Goal: Check status: Check status

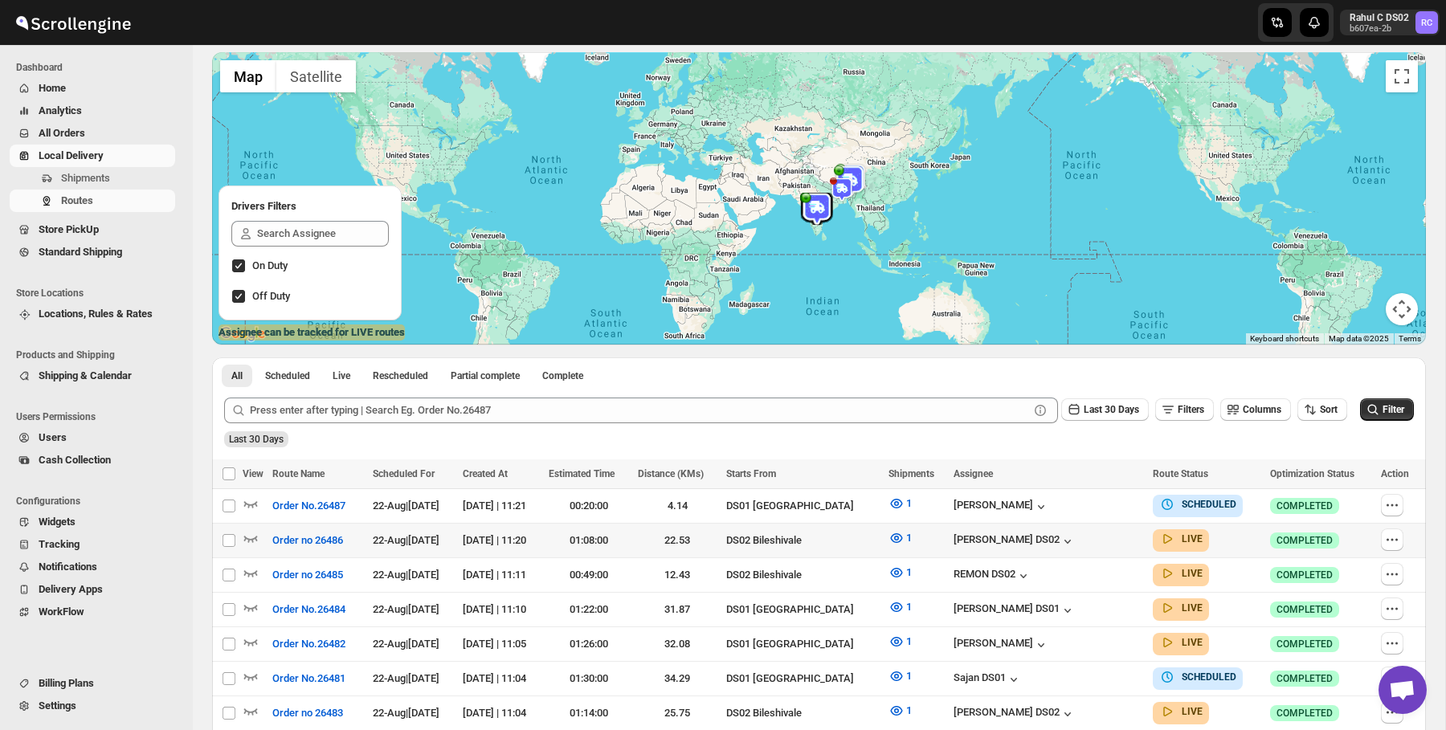
scroll to position [319, 0]
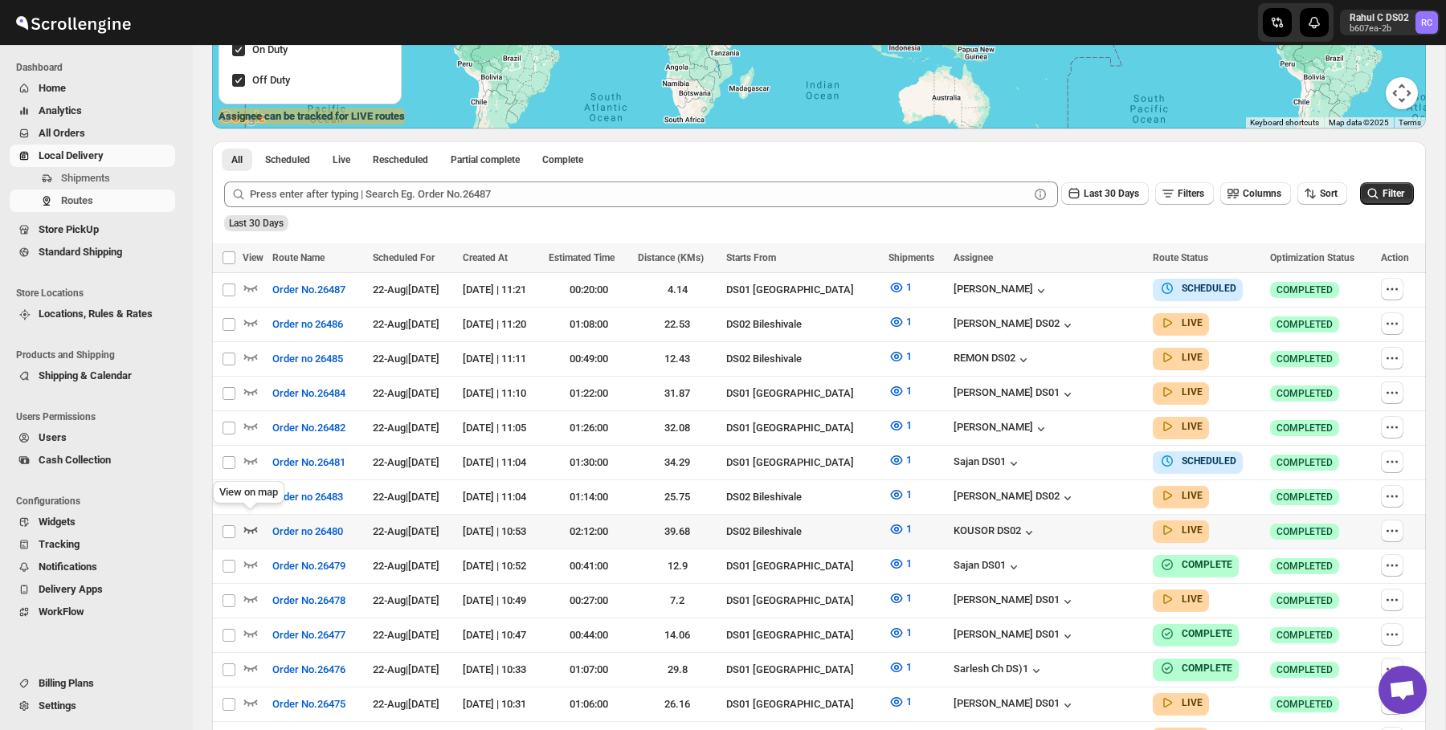
click at [254, 528] on icon "button" at bounding box center [251, 529] width 16 height 16
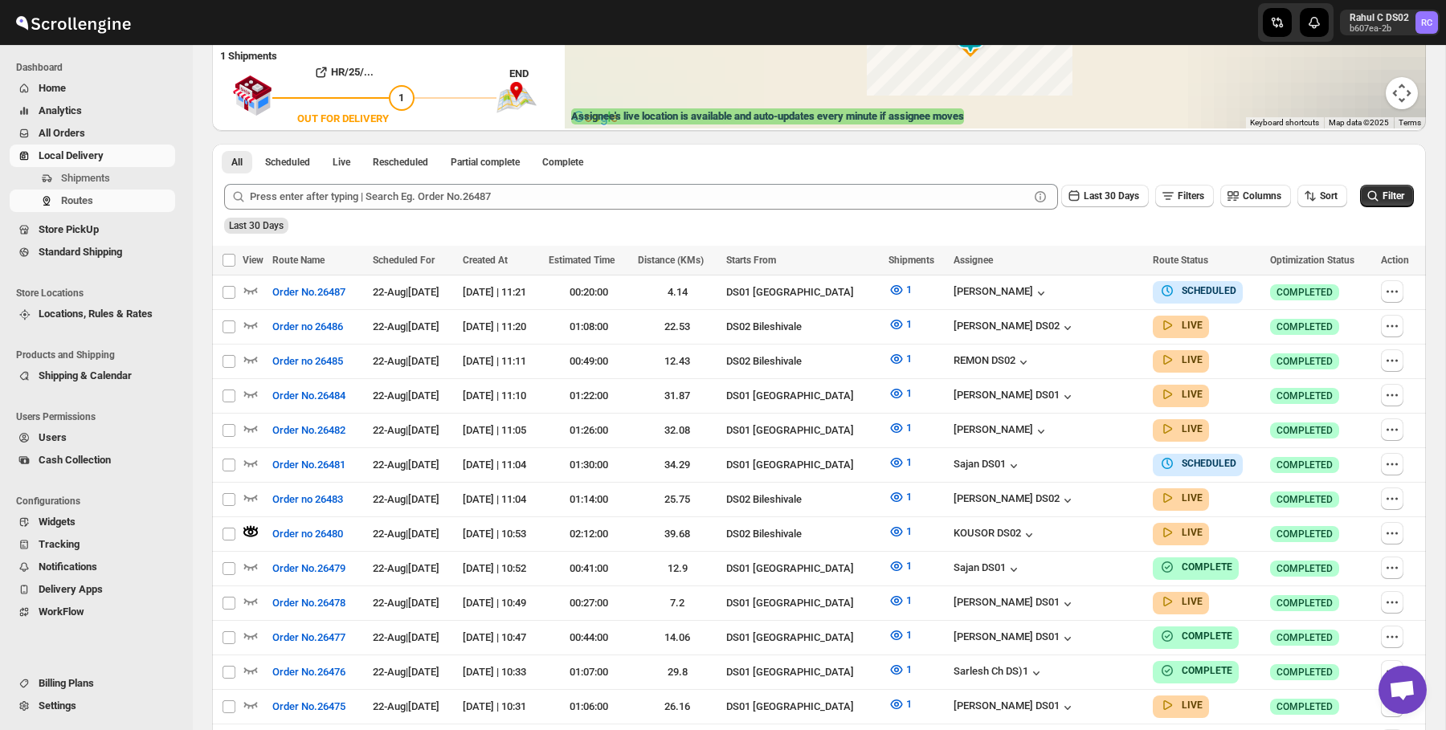
scroll to position [0, 0]
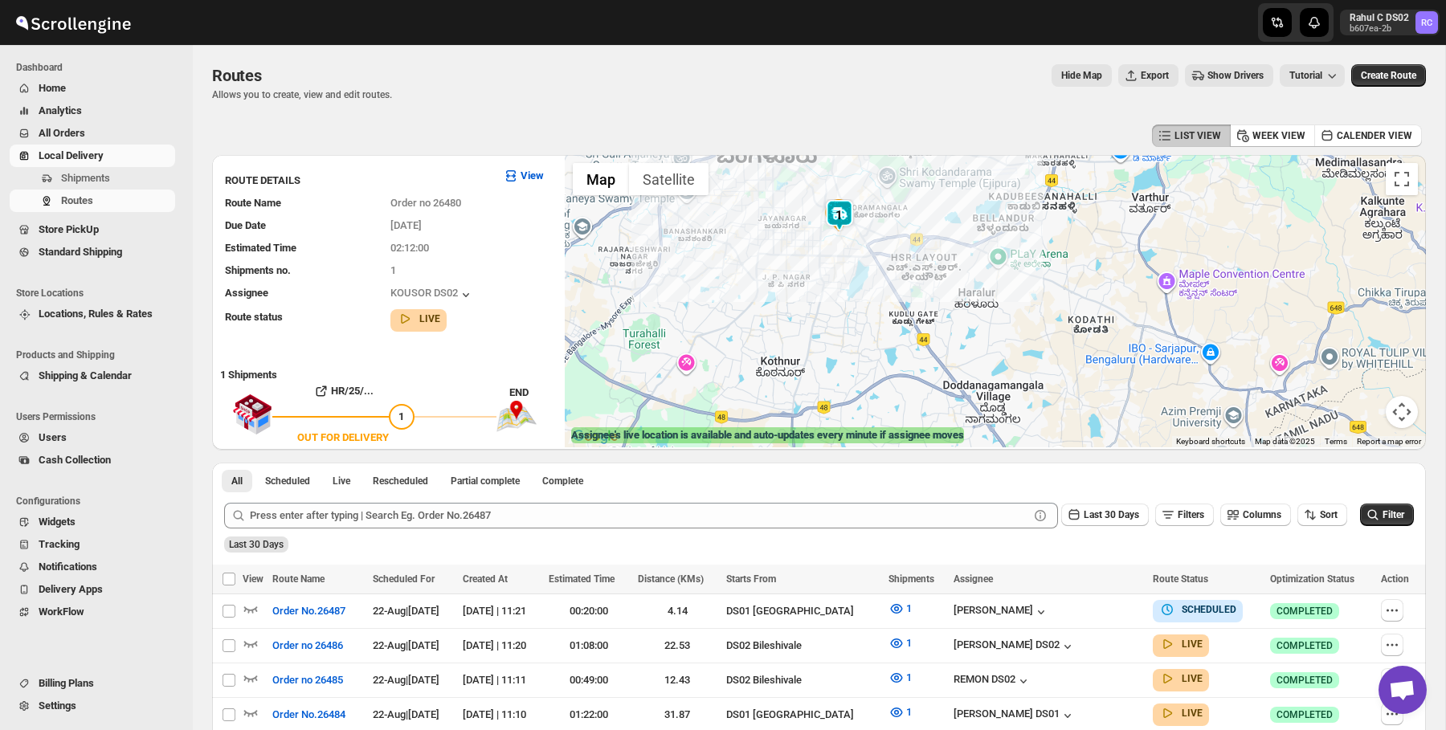
drag, startPoint x: 908, startPoint y: 333, endPoint x: 869, endPoint y: 259, distance: 84.4
click at [869, 259] on div at bounding box center [995, 301] width 861 height 292
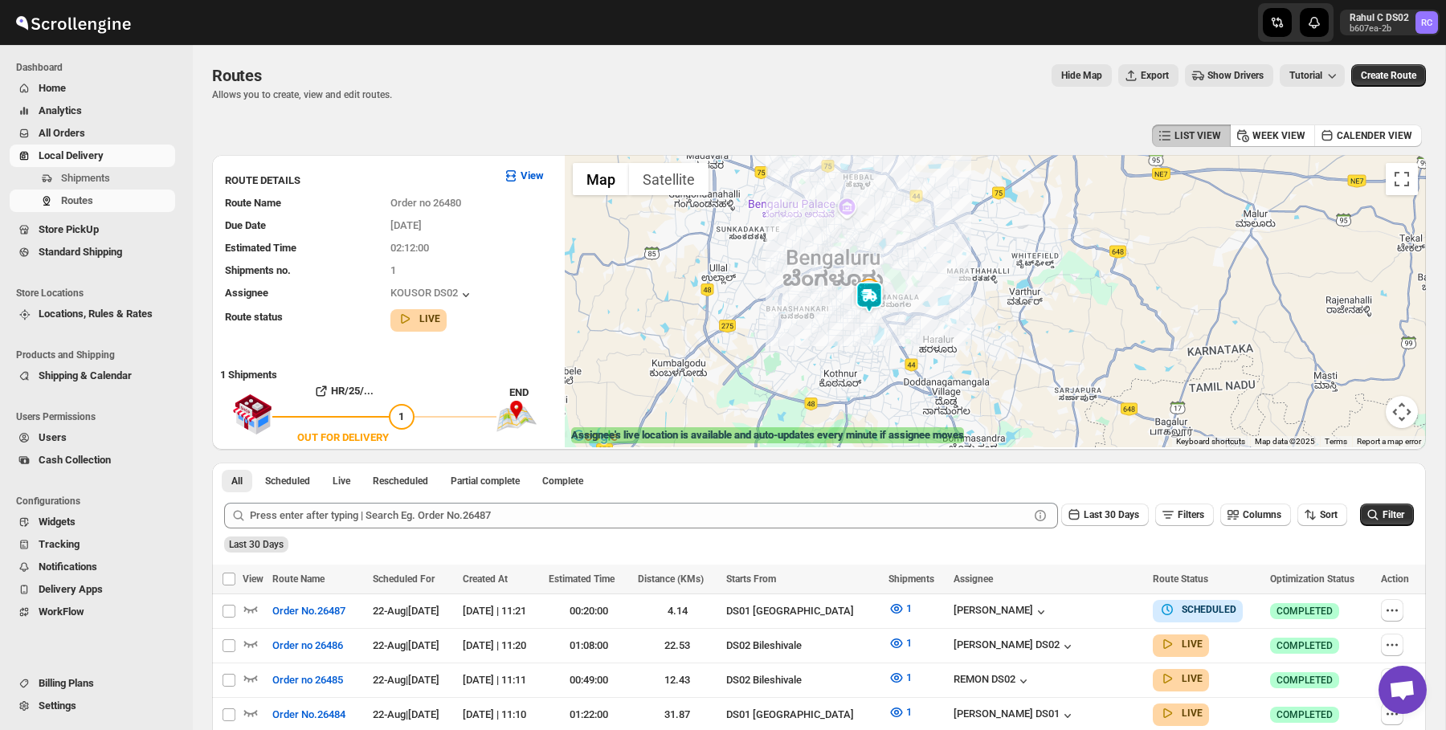
drag, startPoint x: 898, startPoint y: 217, endPoint x: 899, endPoint y: 252, distance: 35.3
click at [899, 252] on div at bounding box center [995, 301] width 861 height 292
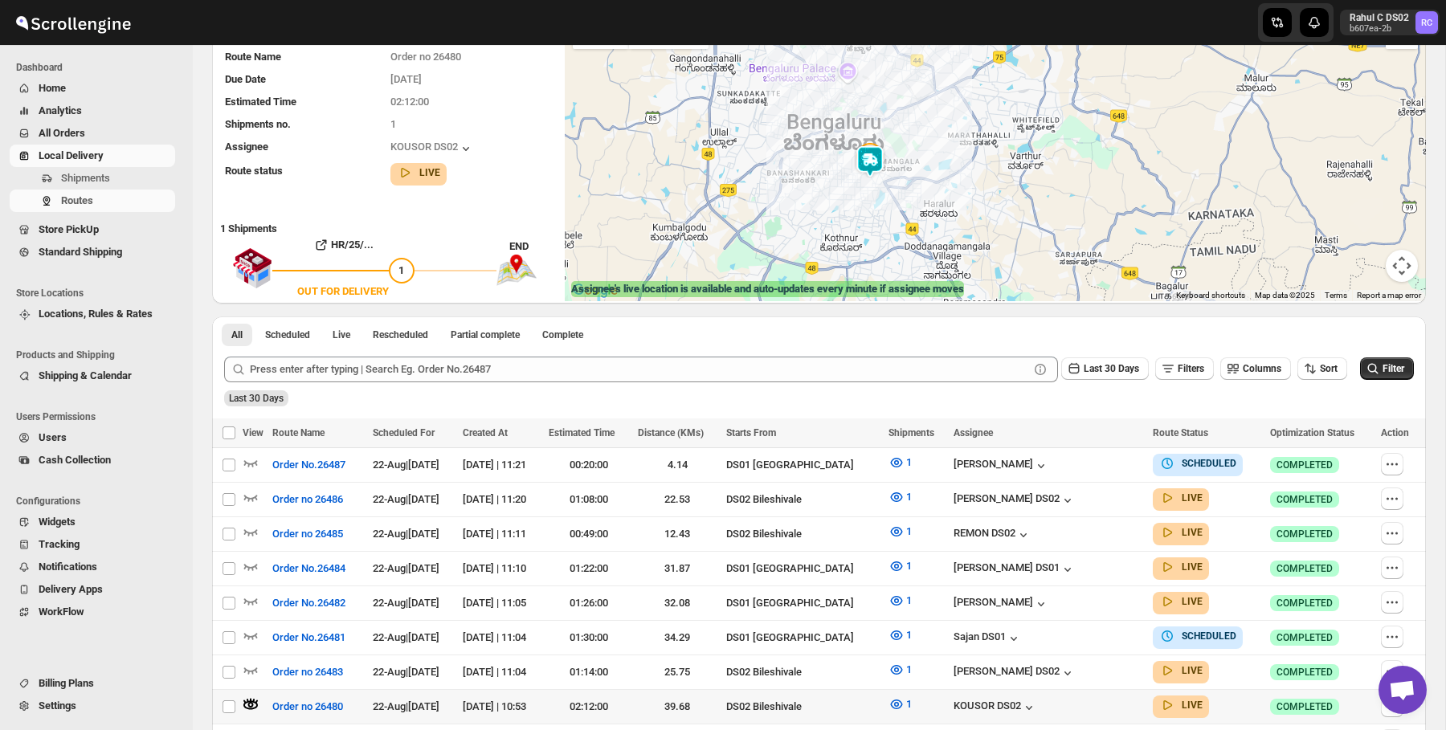
scroll to position [392, 0]
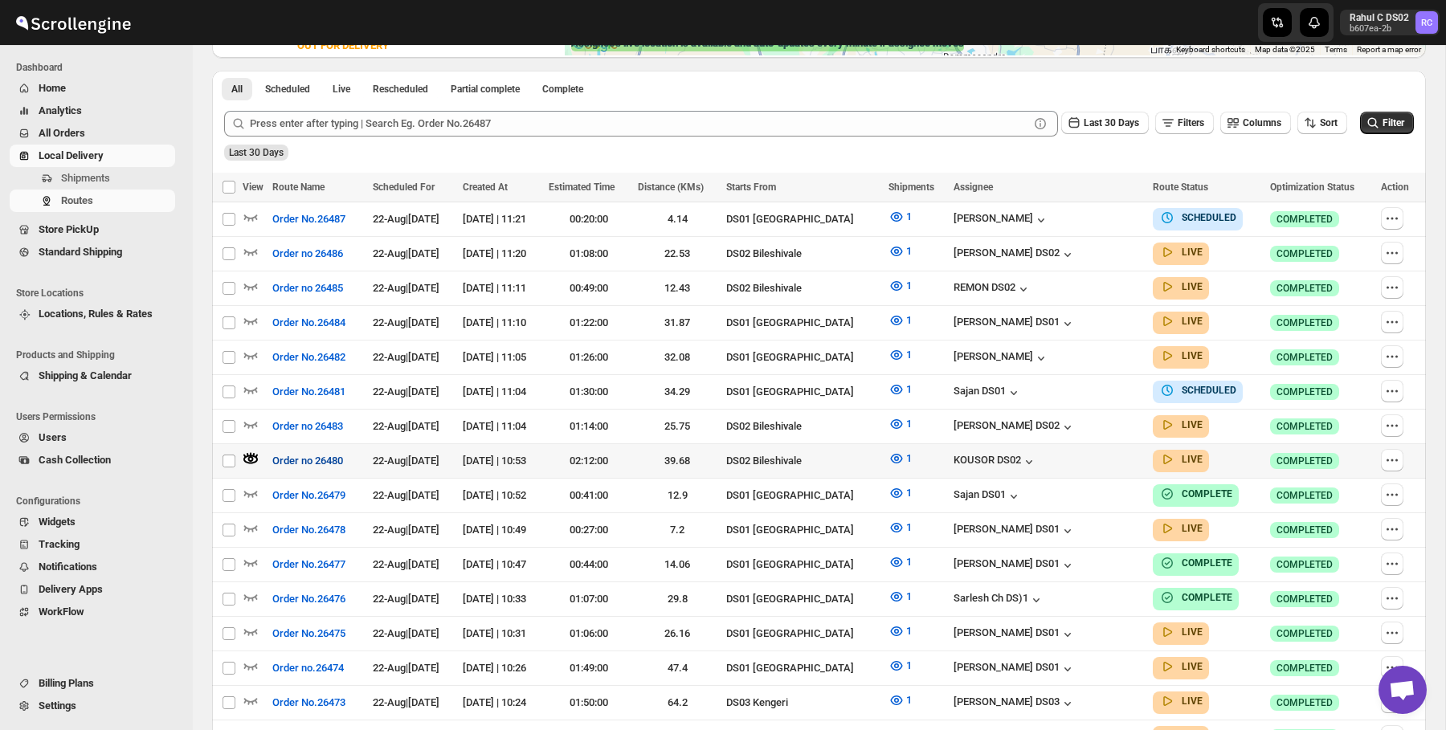
click at [324, 453] on span "Order no 26480" at bounding box center [307, 461] width 71 height 16
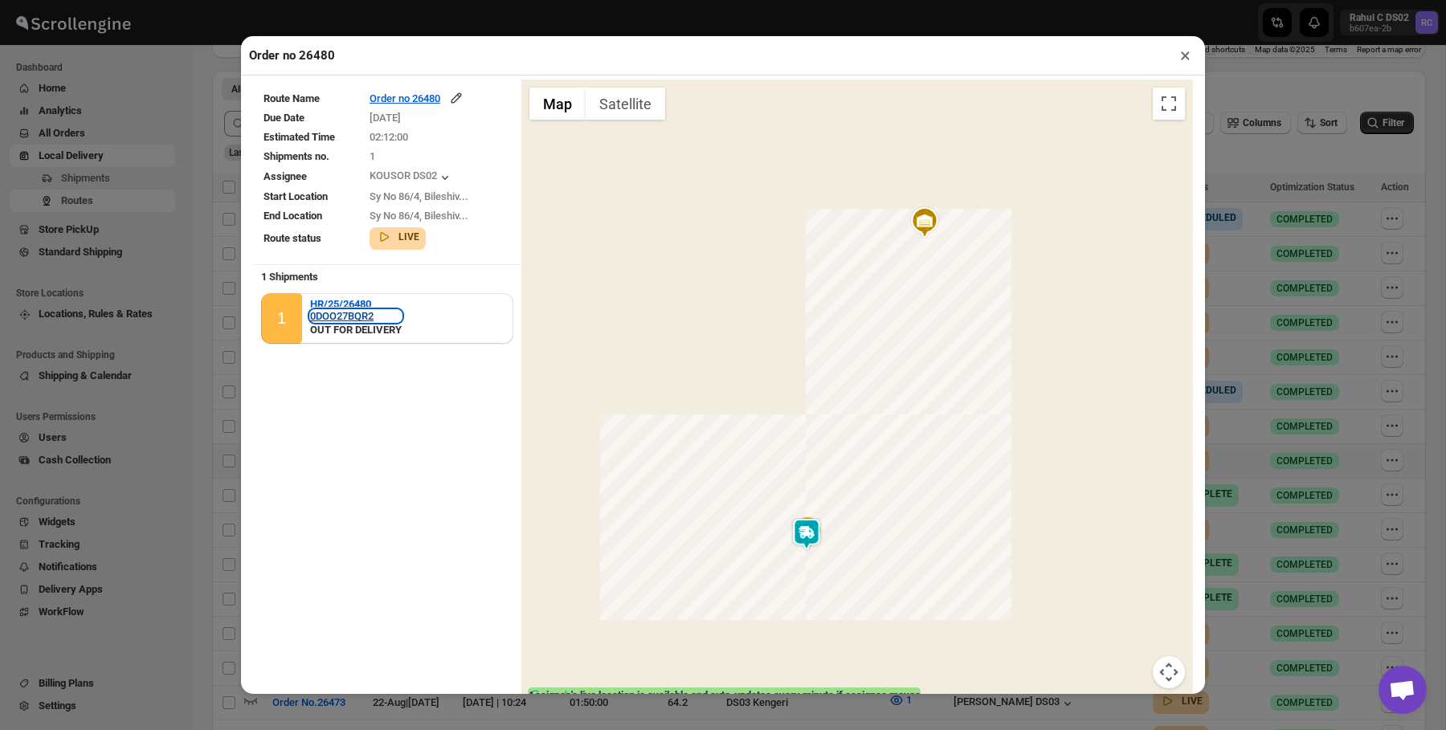
click at [372, 310] on div "0DOO27BQR2" at bounding box center [356, 316] width 92 height 12
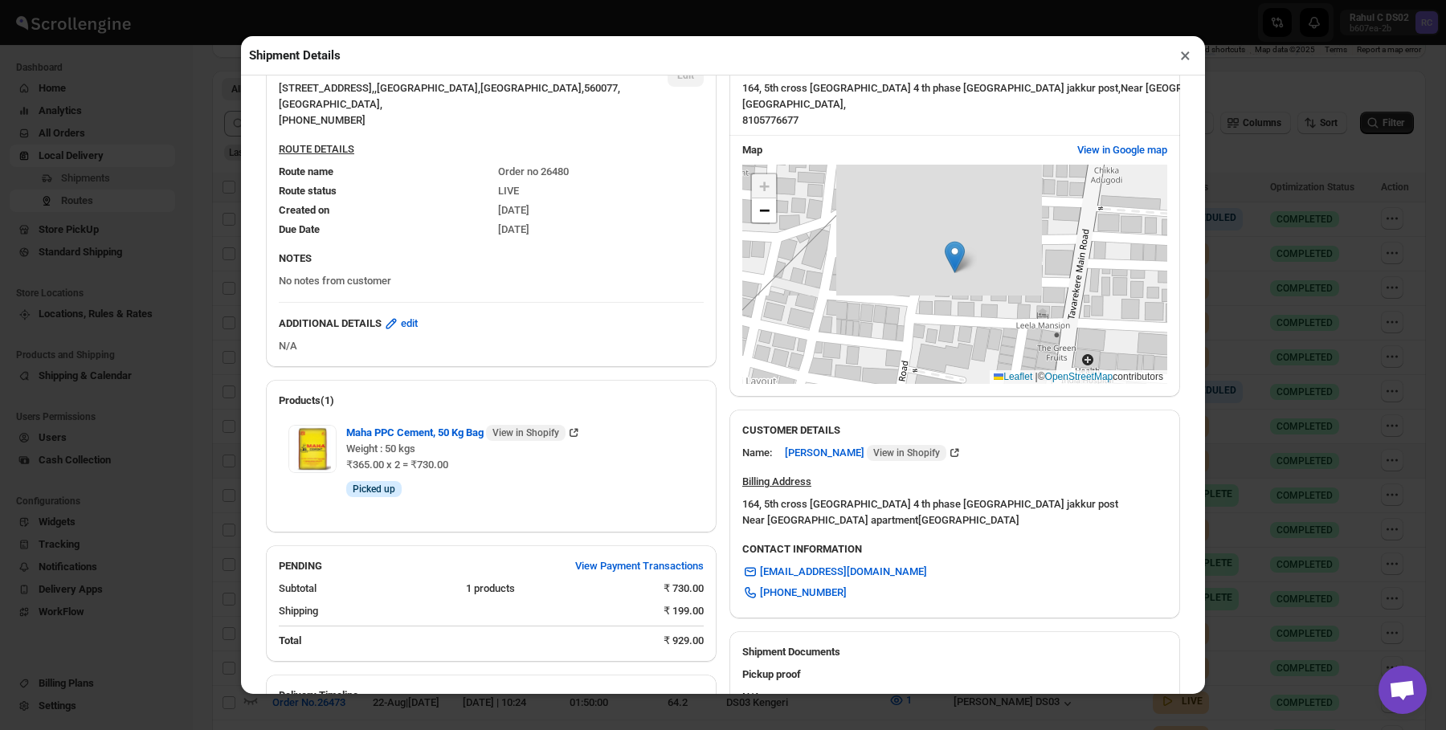
scroll to position [139, 0]
click at [764, 218] on span "−" at bounding box center [764, 211] width 10 height 20
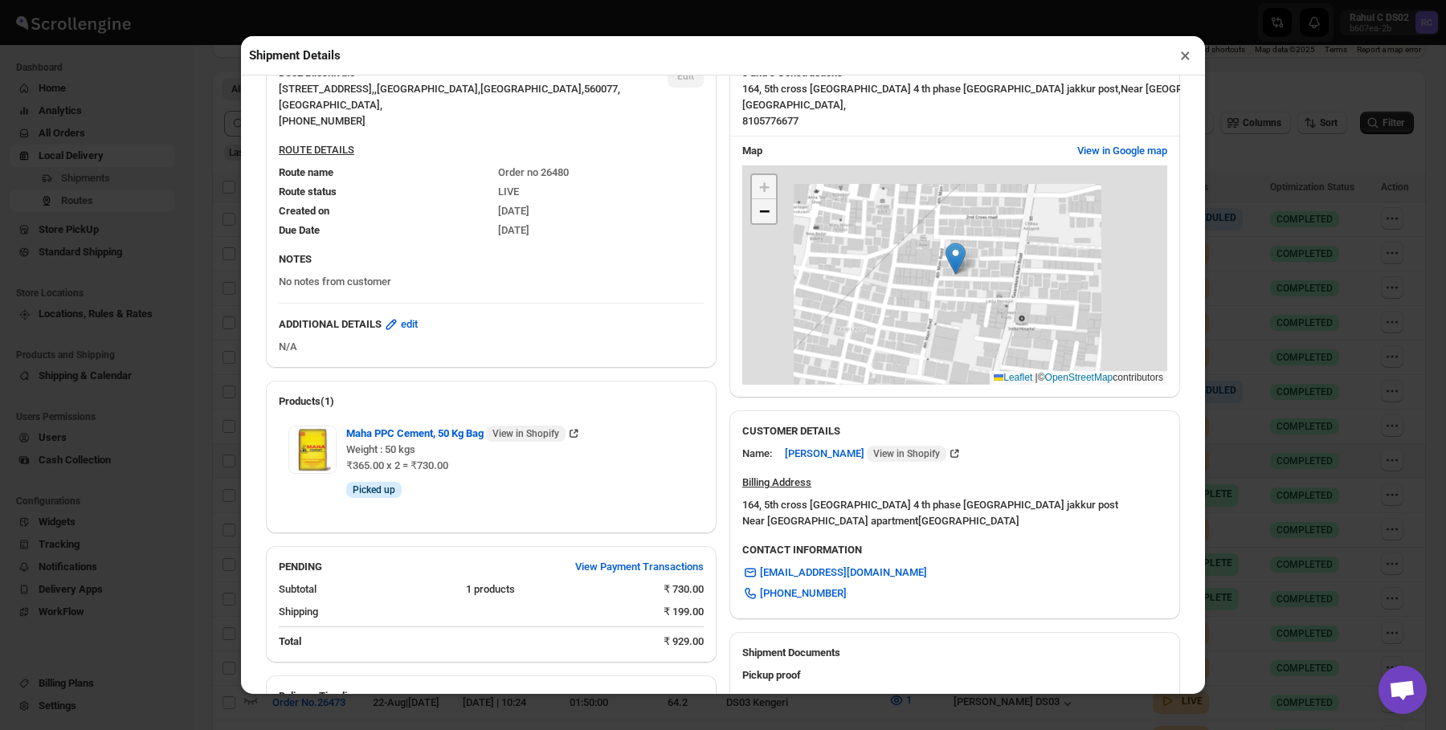
click at [764, 218] on span "−" at bounding box center [764, 211] width 10 height 20
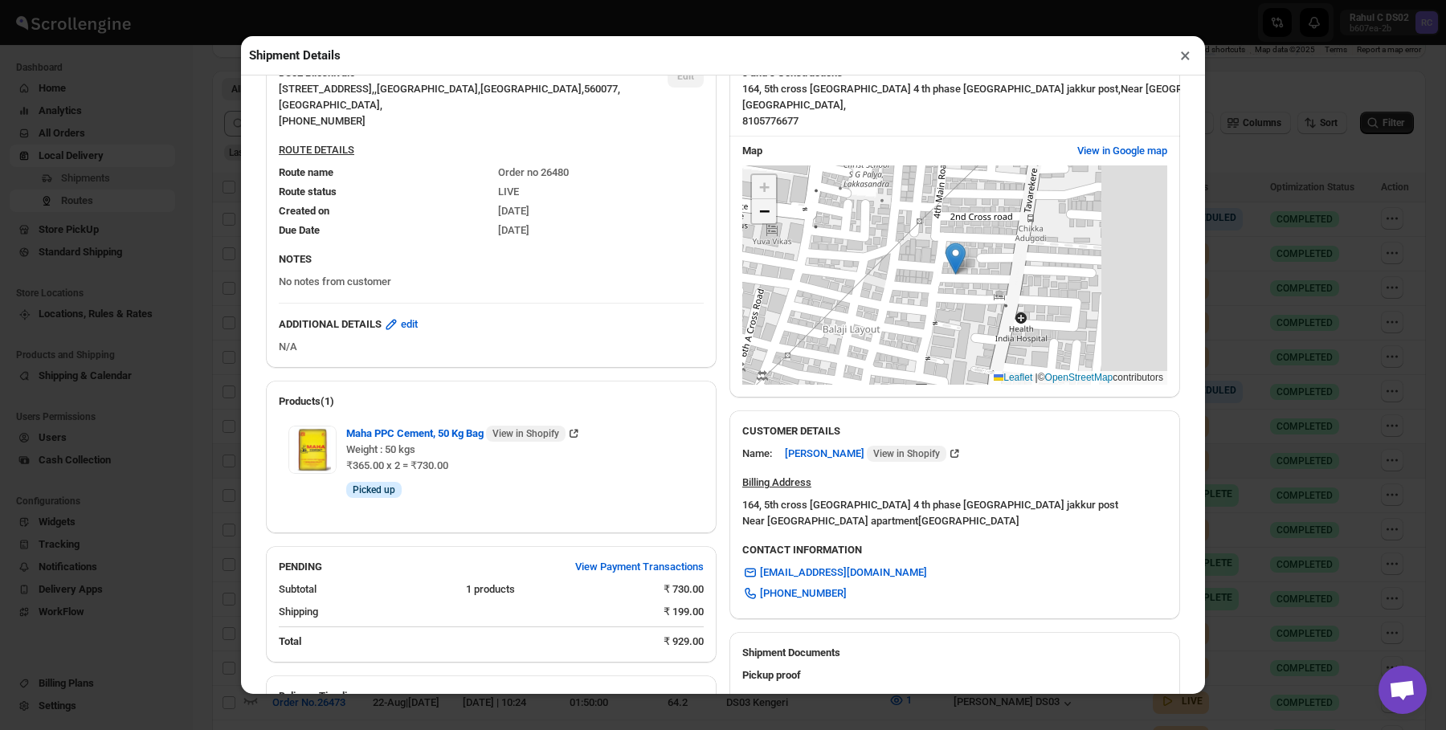
click at [764, 218] on span "−" at bounding box center [764, 211] width 10 height 20
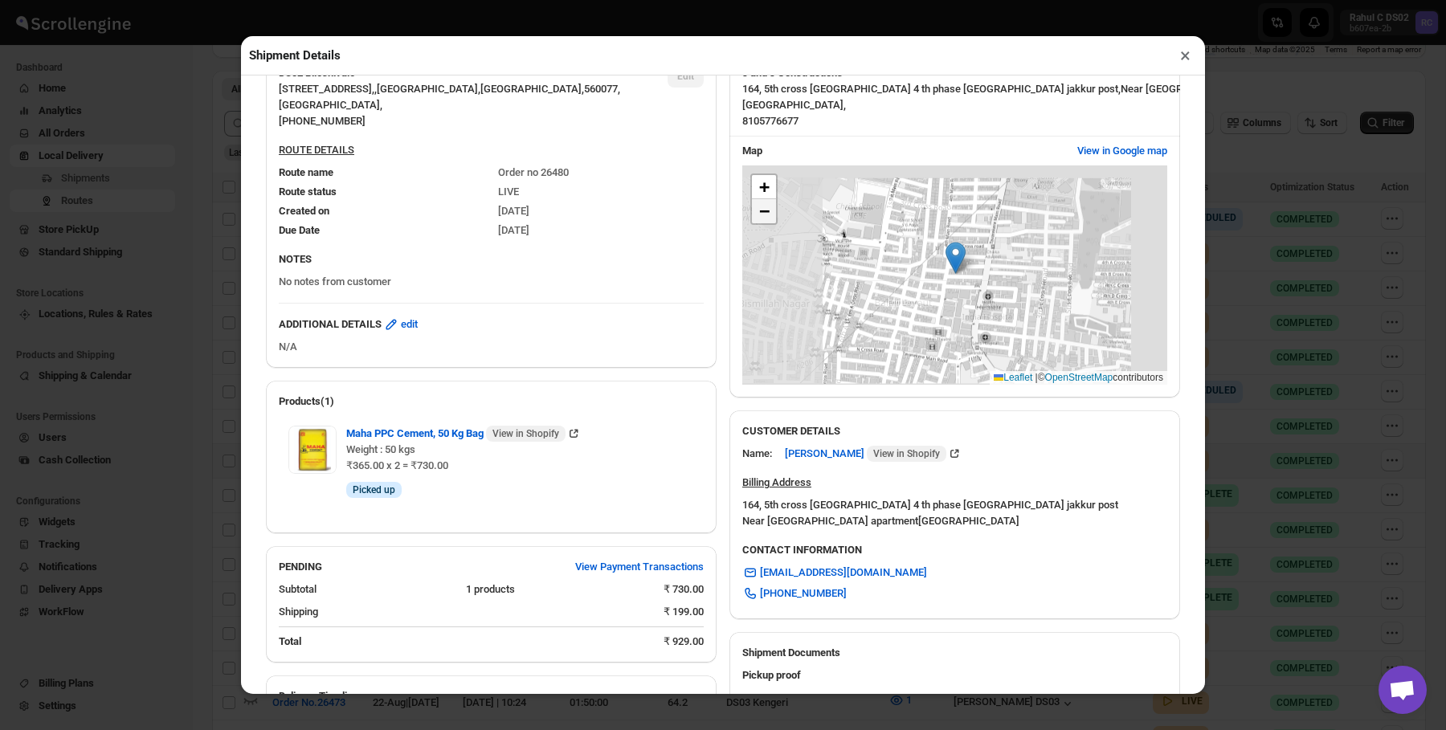
click at [764, 218] on span "−" at bounding box center [764, 211] width 10 height 20
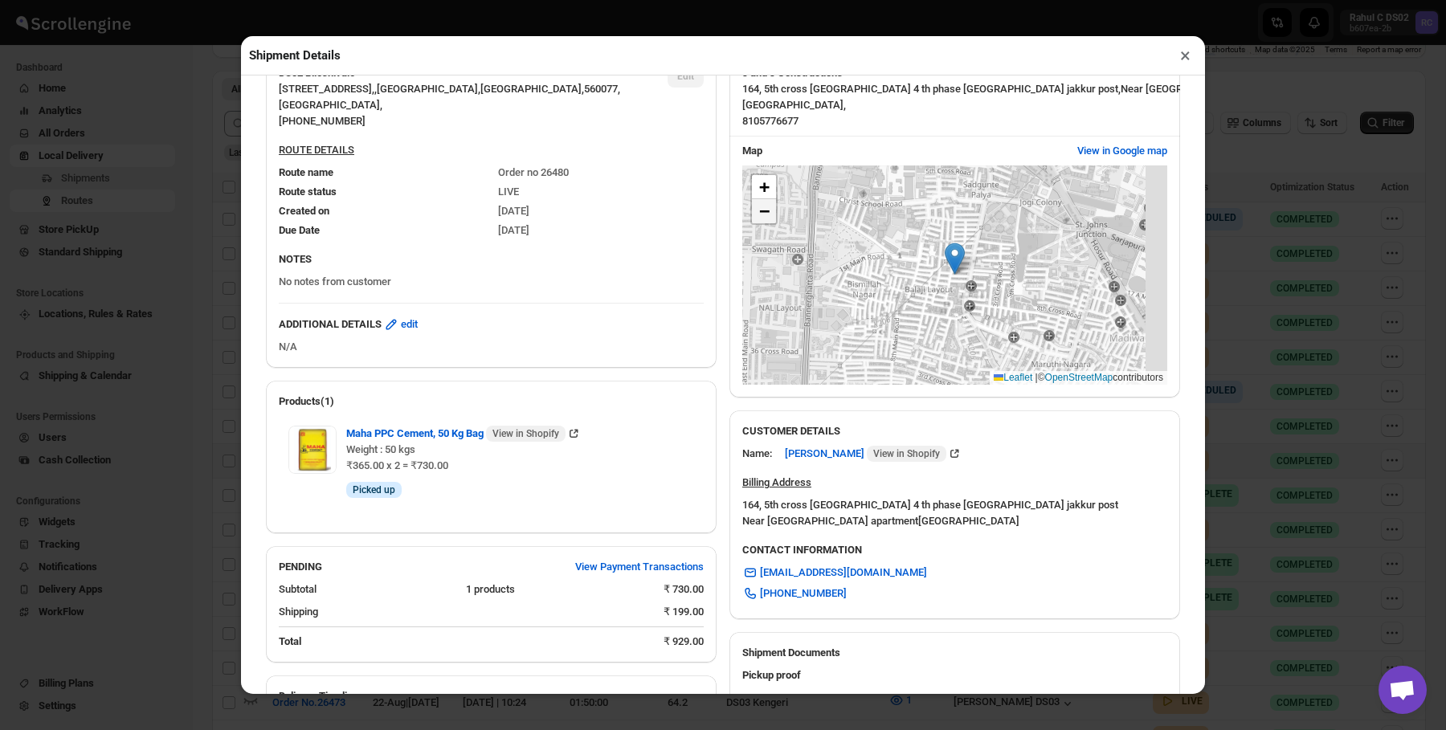
click at [764, 218] on span "−" at bounding box center [764, 211] width 10 height 20
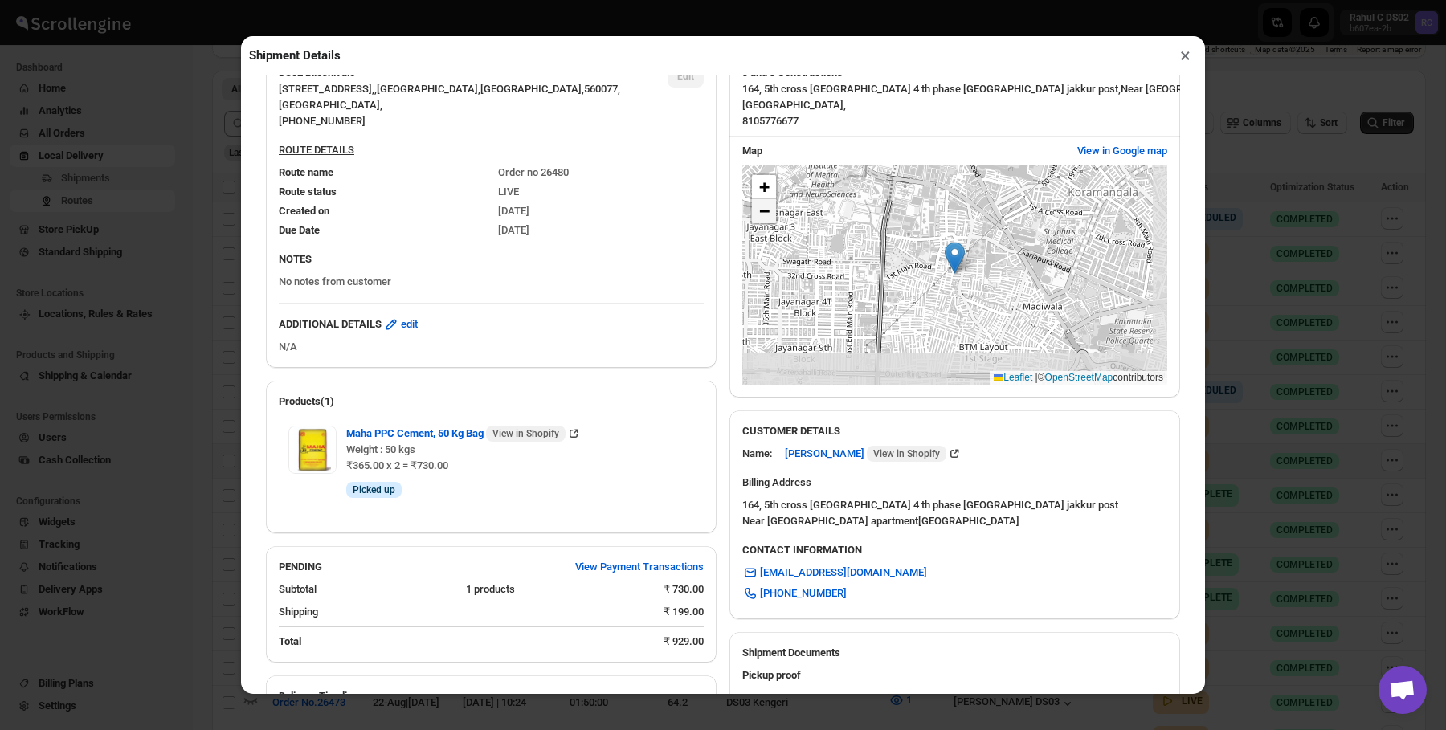
click at [764, 218] on span "−" at bounding box center [764, 211] width 10 height 20
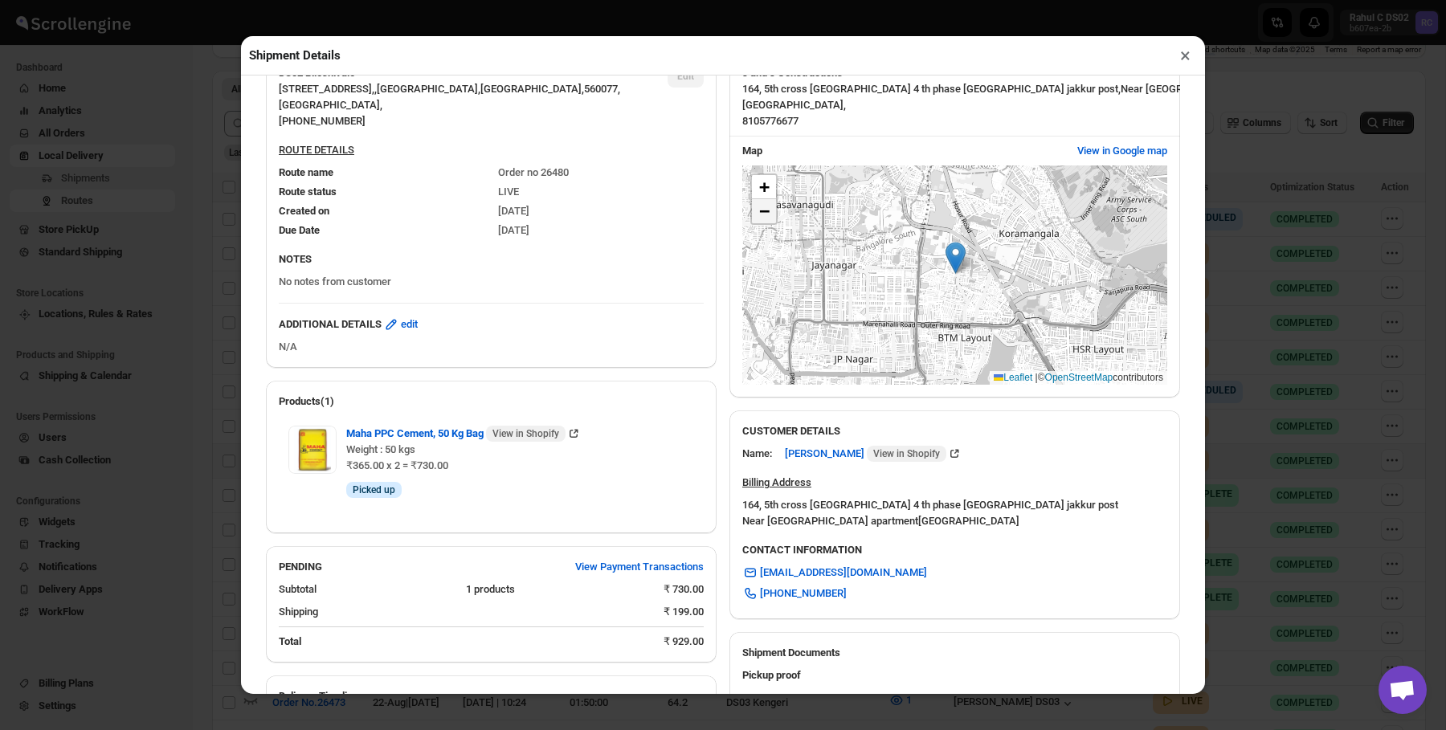
click at [764, 218] on span "−" at bounding box center [764, 211] width 10 height 20
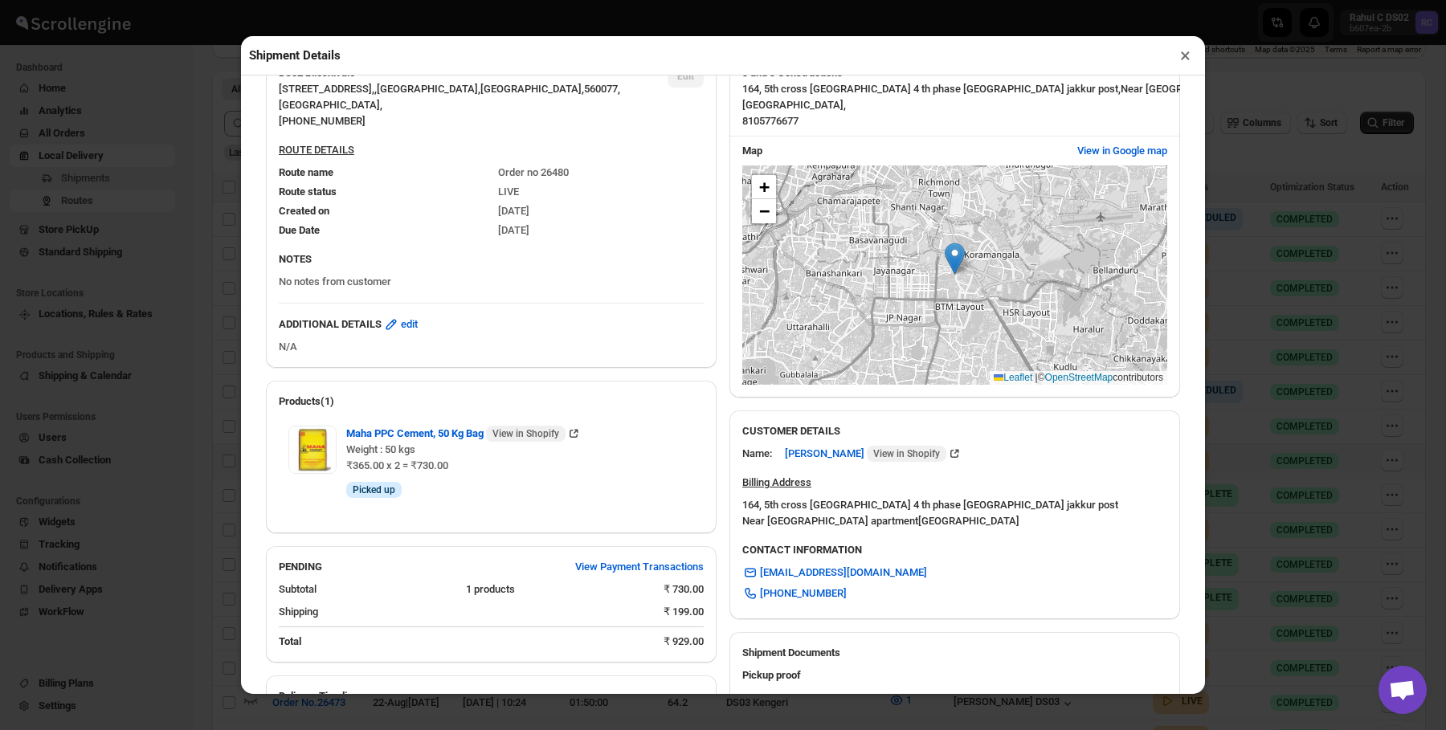
scroll to position [0, 0]
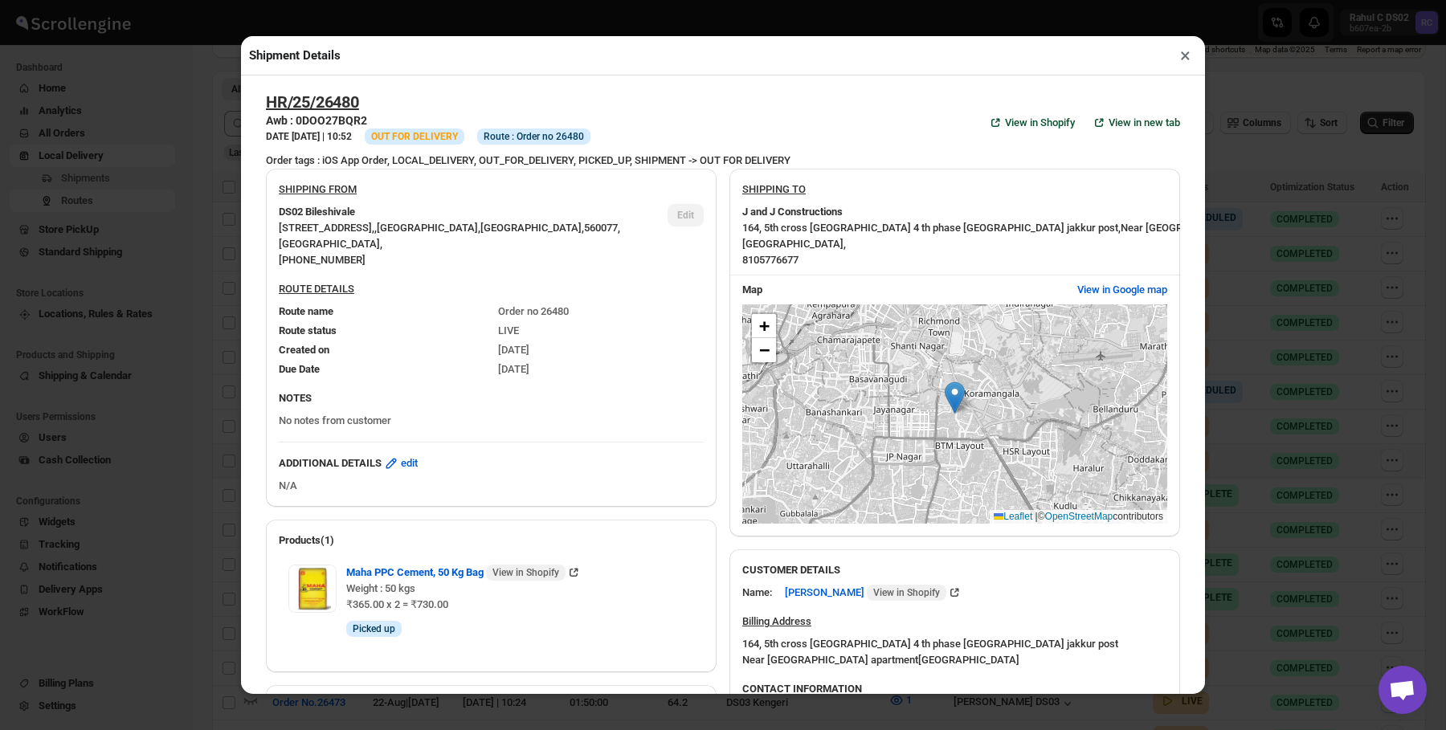
click at [861, 139] on div "HR/25/26480 Awb : 0DOO27BQR2 DATE [DATE] | 10:52 Info OUT FOR DELIVERY Info Rou…" at bounding box center [723, 122] width 914 height 60
click at [865, 157] on div "SHIPPING FROM DS02 [STREET_ADDRESS] , [PHONE_NUMBER] Edit ROUTE DETAILS Route n…" at bounding box center [716, 685] width 927 height 1058
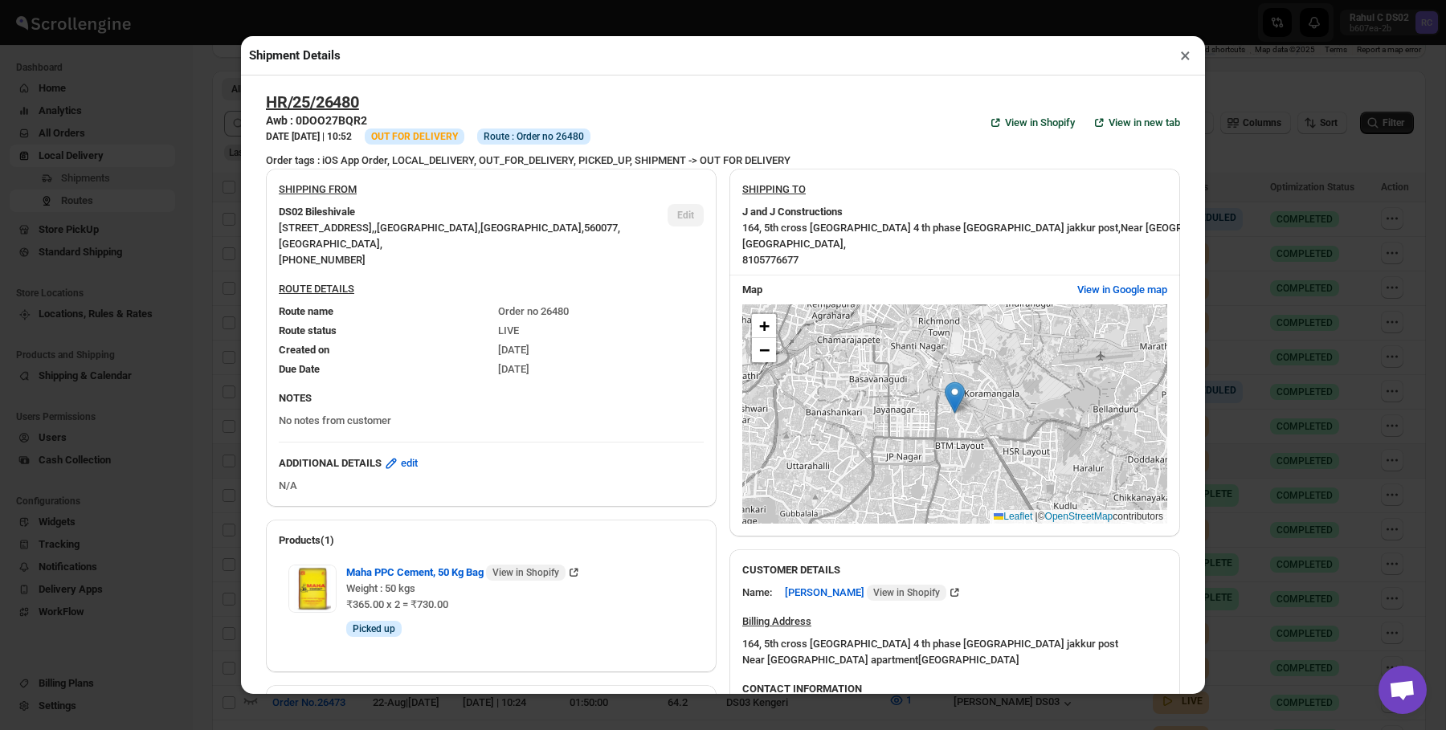
click at [865, 157] on div "SHIPPING FROM DS02 [STREET_ADDRESS] , [PHONE_NUMBER] Edit ROUTE DETAILS Route n…" at bounding box center [716, 685] width 927 height 1058
click at [889, 150] on div "HR/25/26480 Awb : 0DOO27BQR2 DATE [DATE] | 10:52 Info OUT FOR DELIVERY Info Rou…" at bounding box center [723, 122] width 914 height 60
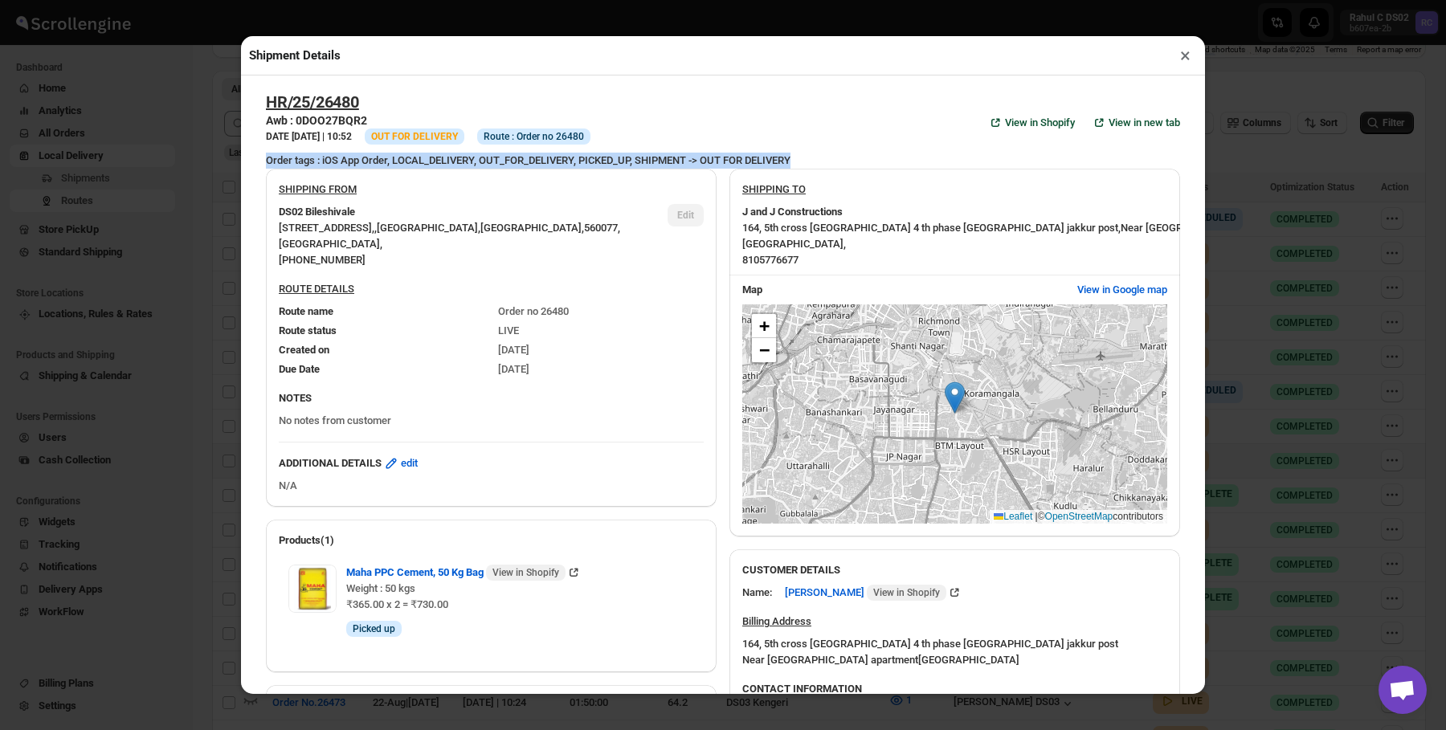
click at [889, 150] on div "HR/25/26480 Awb : 0DOO27BQR2 DATE [DATE] | 10:52 Info OUT FOR DELIVERY Info Rou…" at bounding box center [723, 122] width 914 height 60
click at [871, 223] on span "164, 5th cross jayasurya nagar 4 th phase [GEOGRAPHIC_DATA] [GEOGRAPHIC_DATA] ," at bounding box center [931, 228] width 378 height 12
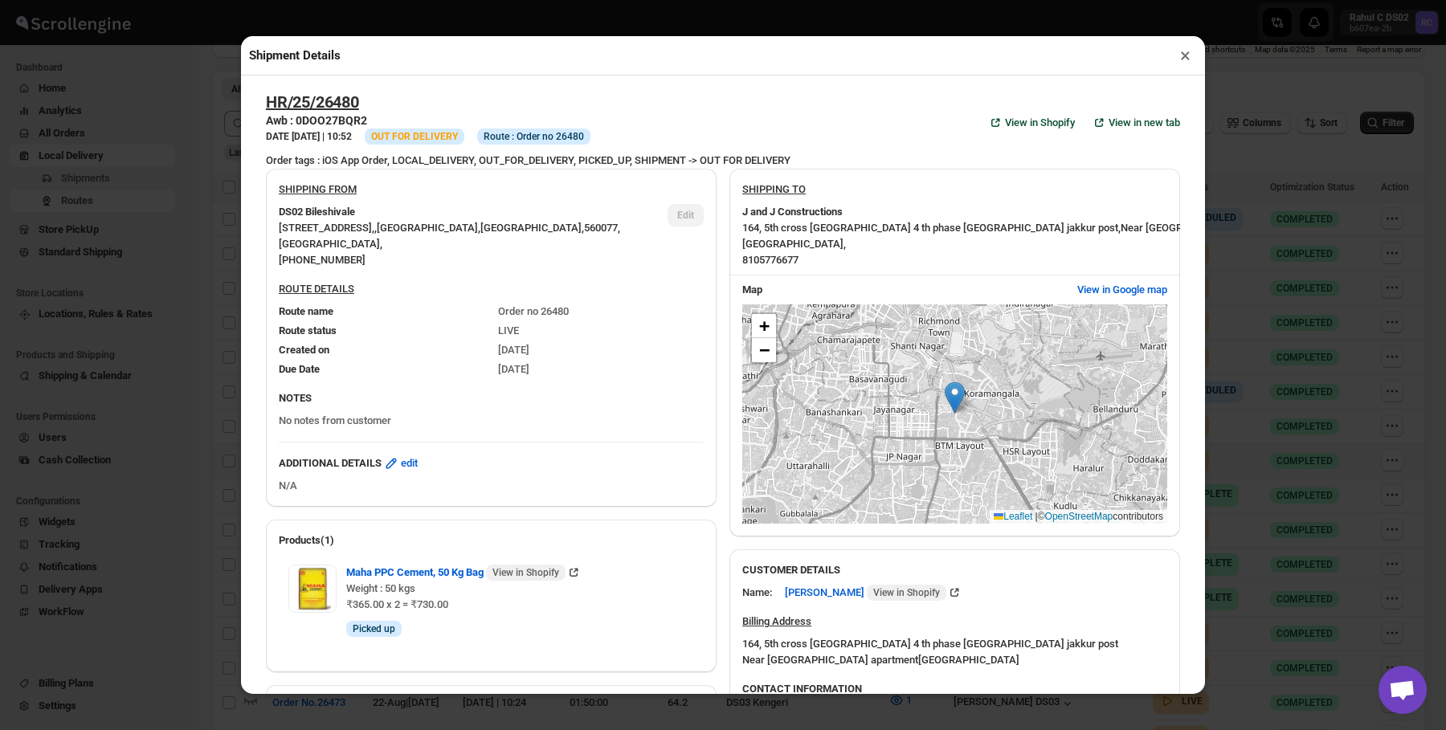
click at [871, 223] on span "164, 5th cross jayasurya nagar 4 th phase [GEOGRAPHIC_DATA] [GEOGRAPHIC_DATA] ," at bounding box center [931, 228] width 378 height 12
click at [926, 198] on div "SHIPPING TO" at bounding box center [954, 193] width 425 height 22
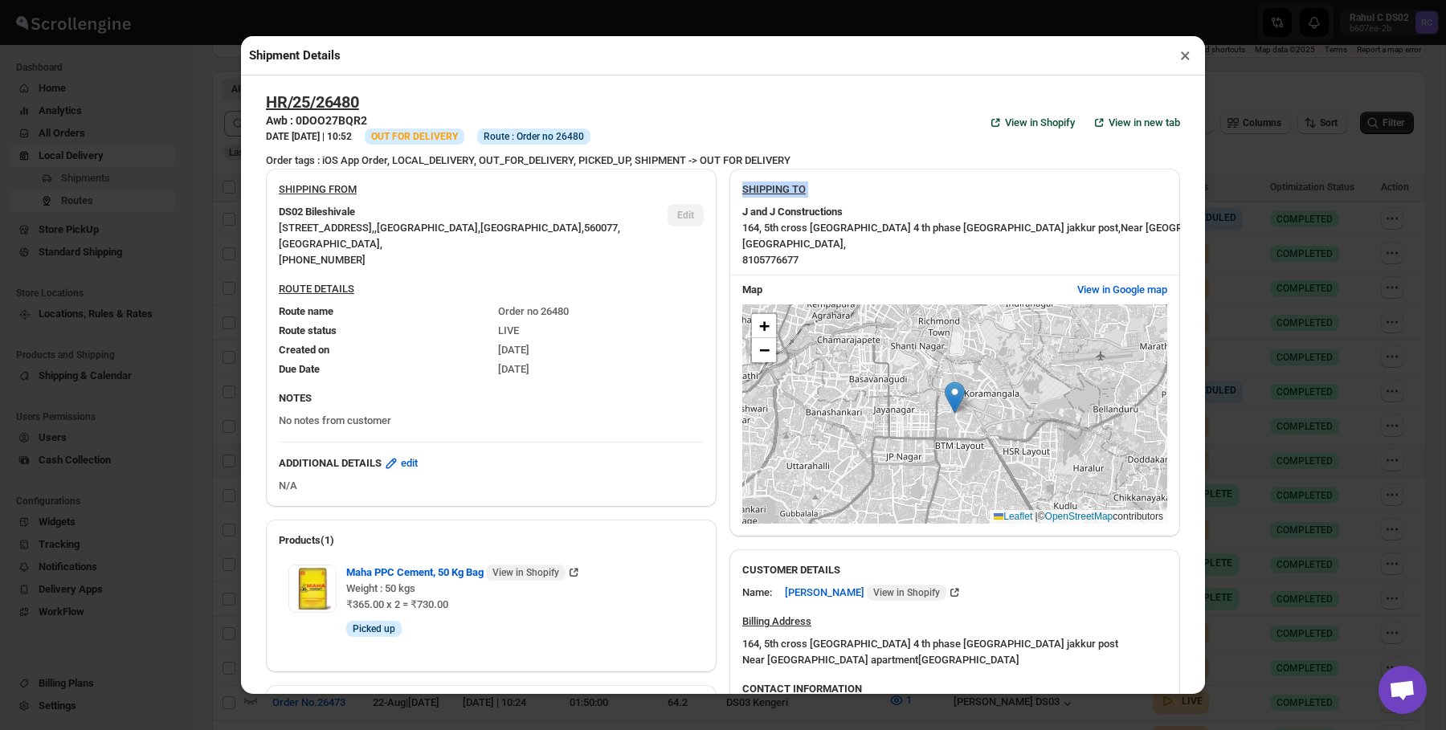
click at [918, 138] on div "HR/25/26480 Awb : 0DOO27BQR2 DATE [DATE] | 10:52 Info OUT FOR DELIVERY Info Rou…" at bounding box center [723, 122] width 914 height 60
click at [912, 156] on div "SHIPPING FROM DS02 [STREET_ADDRESS] , [PHONE_NUMBER] Edit ROUTE DETAILS Route n…" at bounding box center [716, 685] width 927 height 1058
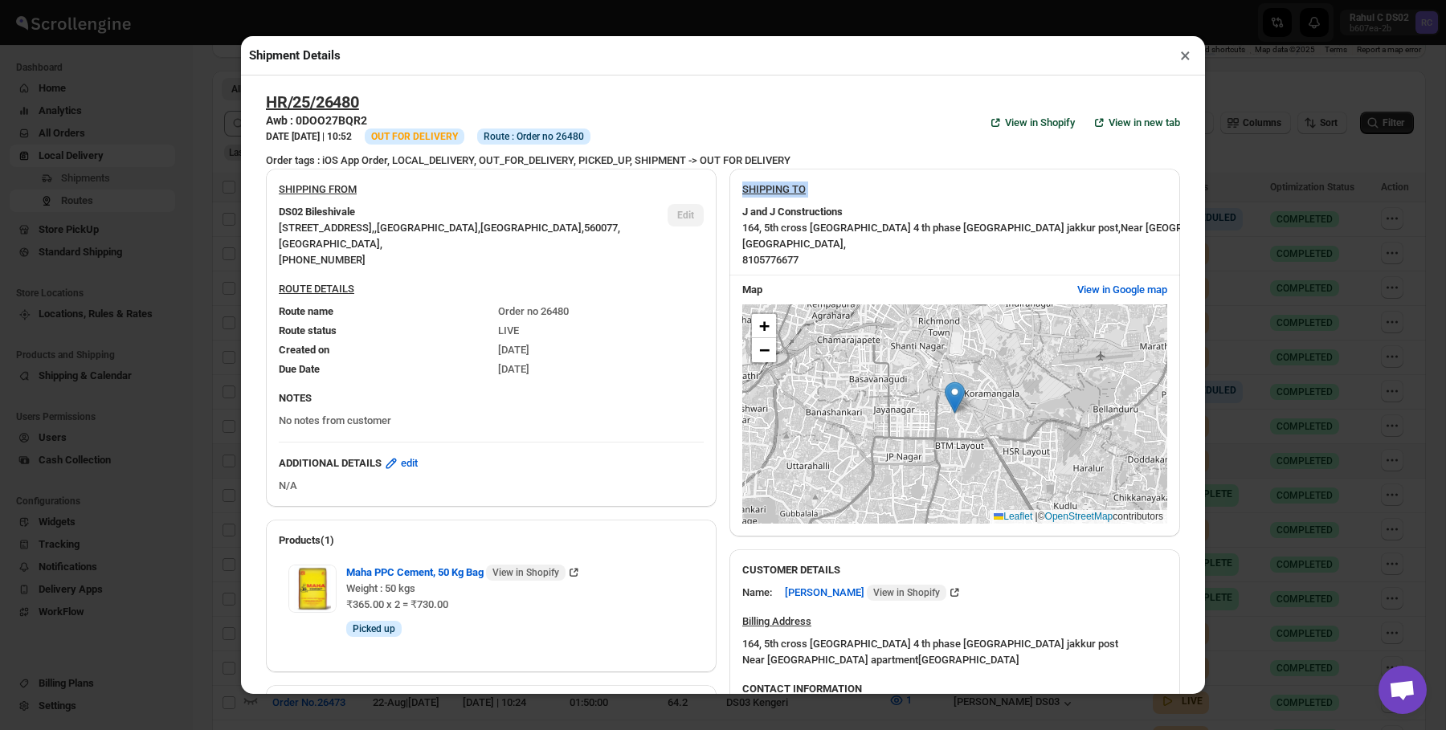
click at [912, 156] on div "SHIPPING FROM DS02 [STREET_ADDRESS] , [PHONE_NUMBER] Edit ROUTE DETAILS Route n…" at bounding box center [716, 685] width 927 height 1058
click at [807, 151] on div "HR/25/26480 Awb : 0DOO27BQR2 DATE [DATE] | 10:52 Info OUT FOR DELIVERY Info Rou…" at bounding box center [723, 122] width 914 height 60
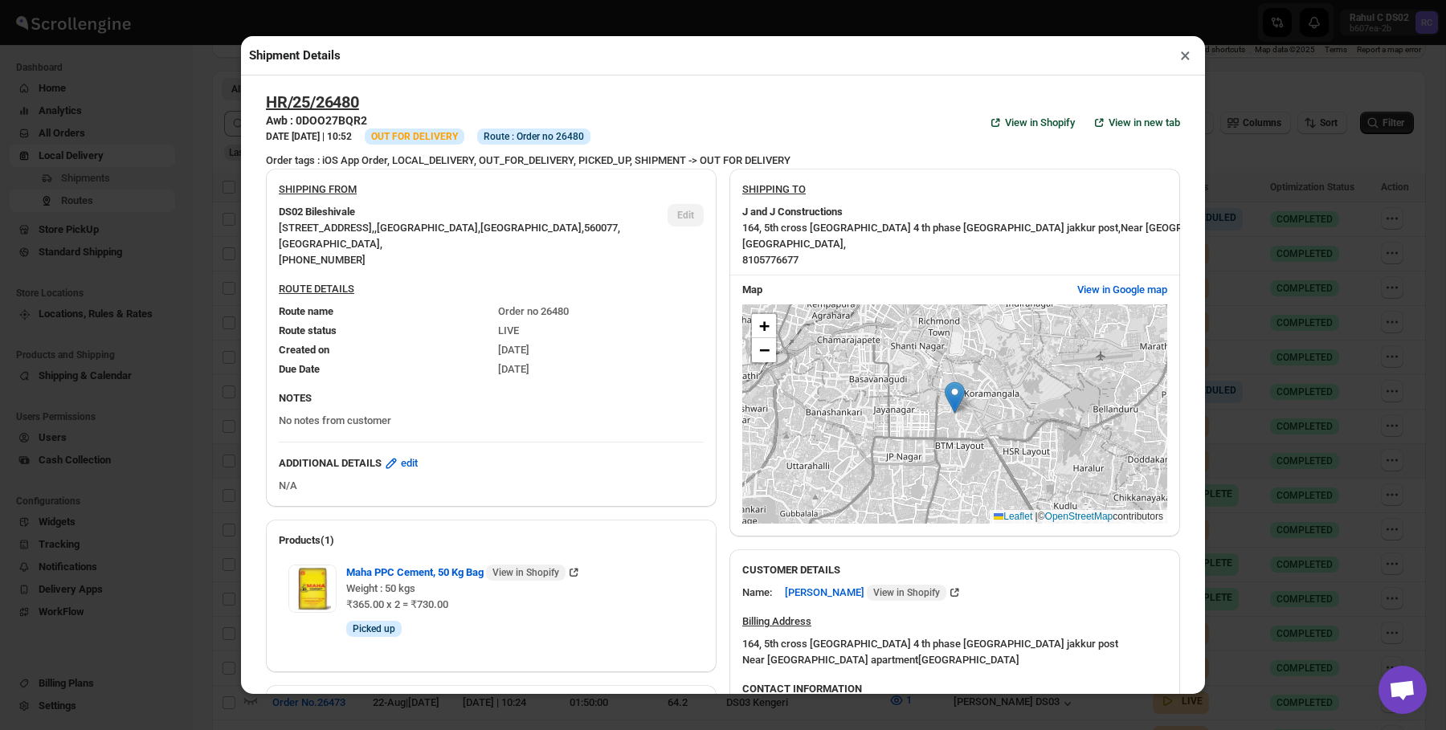
click at [807, 151] on div "HR/25/26480 Awb : 0DOO27BQR2 DATE [DATE] | 10:52 Info OUT FOR DELIVERY Info Rou…" at bounding box center [723, 122] width 914 height 60
click at [838, 116] on div "HR/25/26480 Awb : 0DOO27BQR2 DATE [DATE] | 10:52 Info OUT FOR DELIVERY Info Rou…" at bounding box center [723, 122] width 914 height 60
click at [641, 134] on div "HR/25/26480 Awb : 0DOO27BQR2 DATE [DATE] | 10:52 Info OUT FOR DELIVERY Info Rou…" at bounding box center [723, 122] width 914 height 60
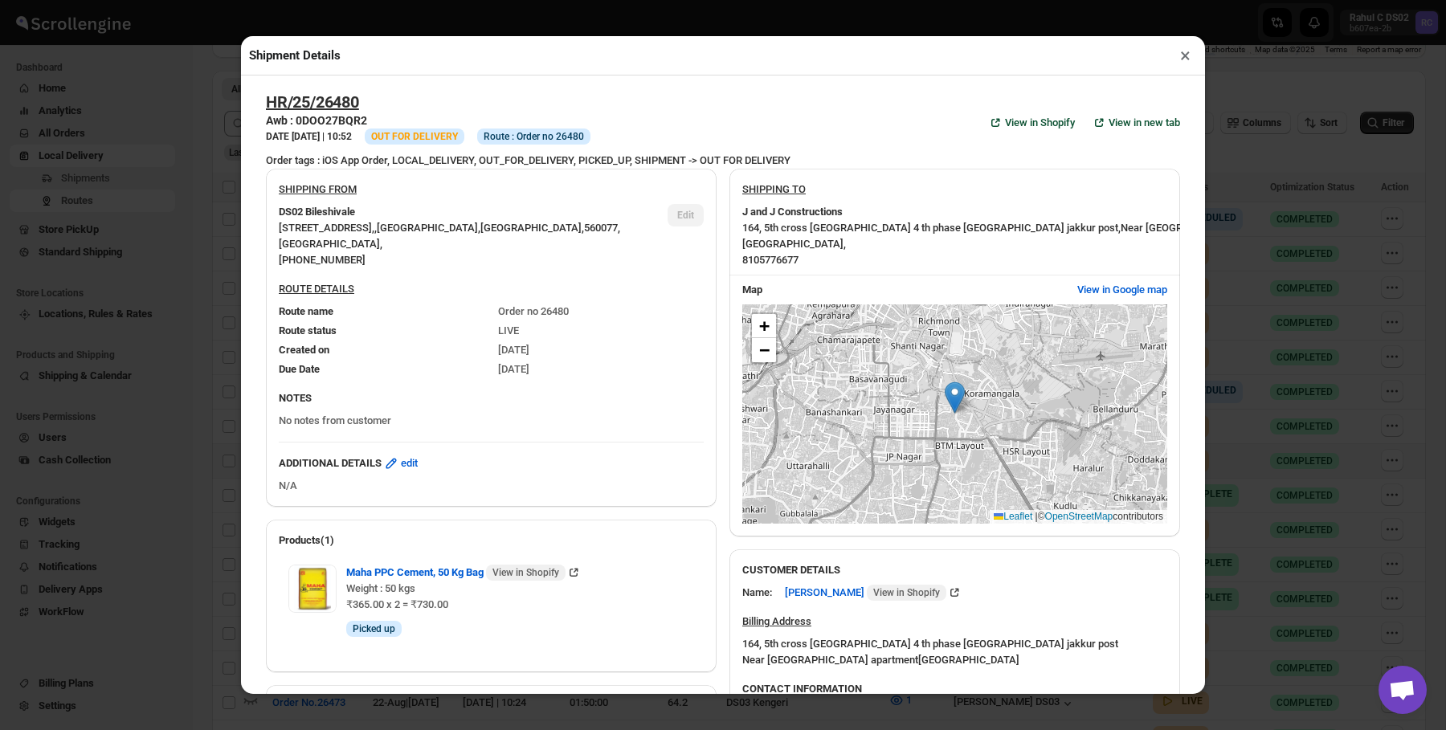
click at [641, 134] on div "HR/25/26480 Awb : 0DOO27BQR2 DATE [DATE] | 10:52 Info OUT FOR DELIVERY Info Rou…" at bounding box center [723, 122] width 914 height 60
click at [584, 136] on span "Route : Order no 26480" at bounding box center [533, 136] width 100 height 13
click at [802, 218] on b "J and J Constructions" at bounding box center [792, 212] width 100 height 16
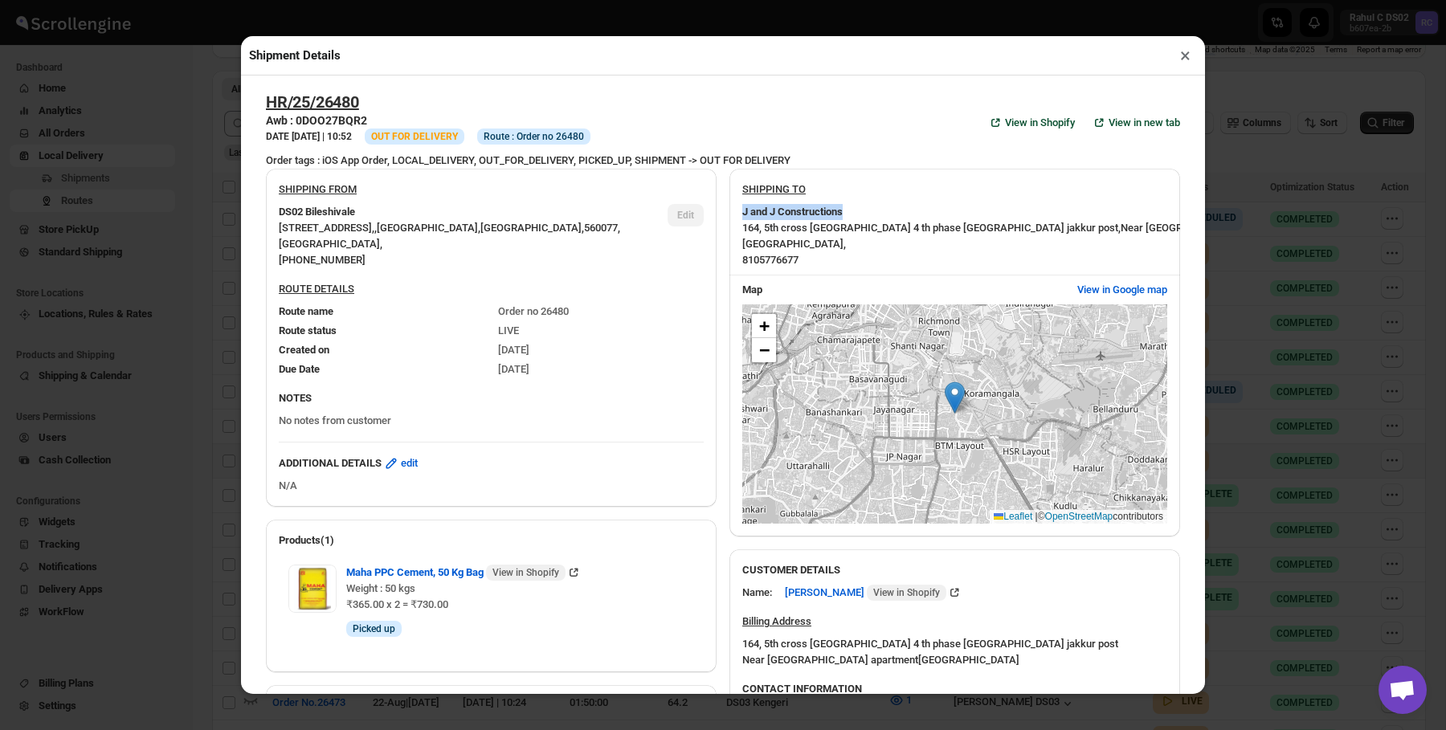
click at [802, 218] on b "J and J Constructions" at bounding box center [792, 212] width 100 height 16
click at [766, 163] on div "Order tags : iOS App Order, LOCAL_DELIVERY, OUT_FOR_DELIVERY, PICKED_UP, SHIPME…" at bounding box center [723, 161] width 914 height 16
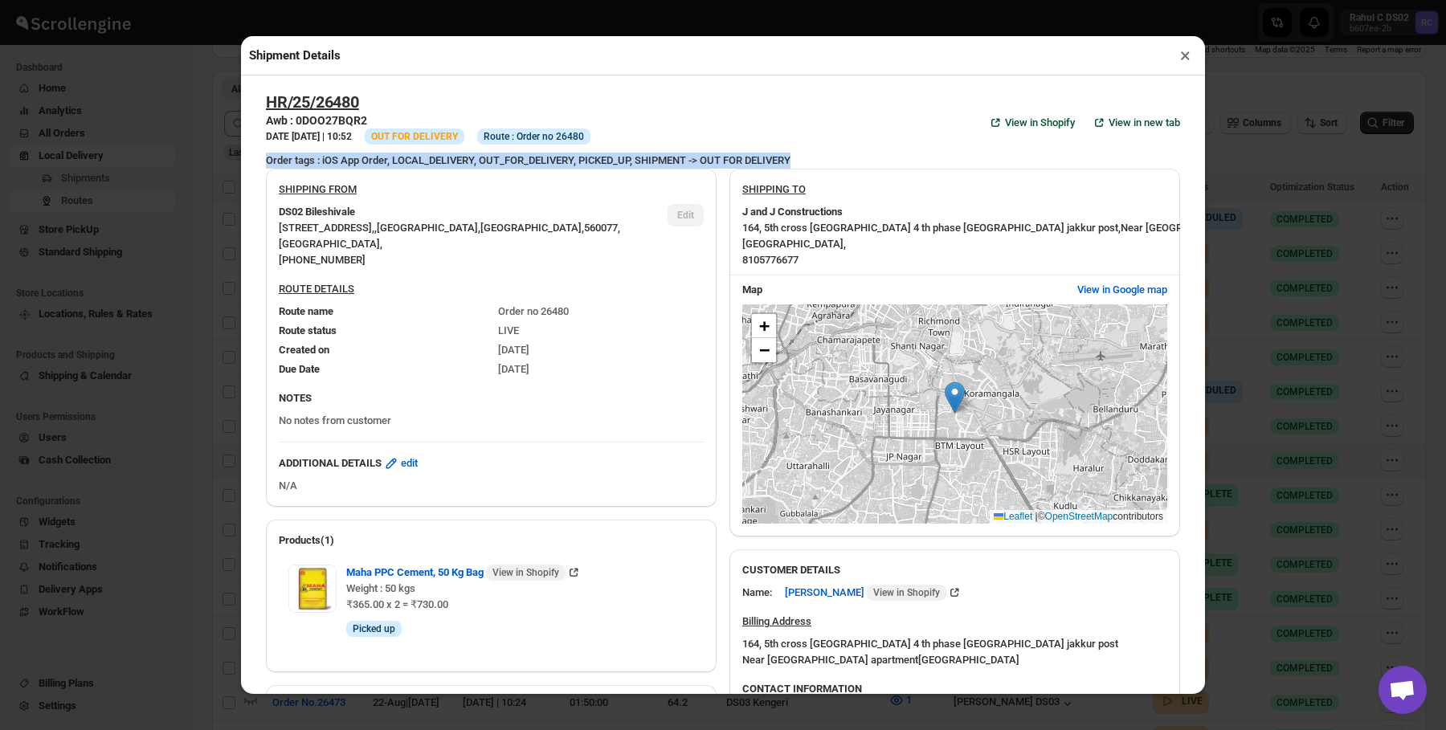
click at [766, 163] on div "Order tags : iOS App Order, LOCAL_DELIVERY, OUT_FOR_DELIVERY, PICKED_UP, SHIPME…" at bounding box center [723, 161] width 914 height 16
click at [1182, 61] on button "×" at bounding box center [1184, 55] width 23 height 22
